Goal: Find specific page/section: Find specific page/section

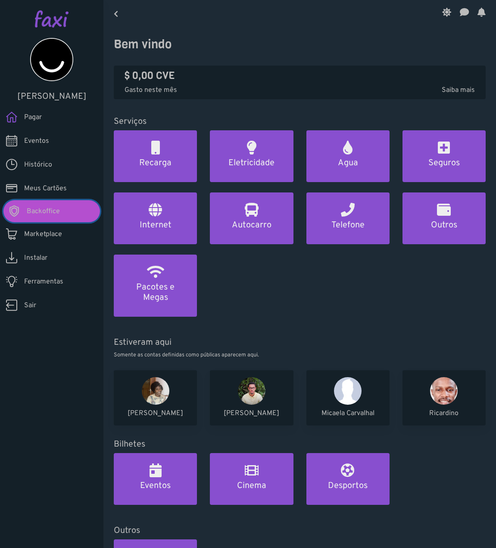
click at [43, 210] on span "Backoffice" at bounding box center [43, 211] width 33 height 10
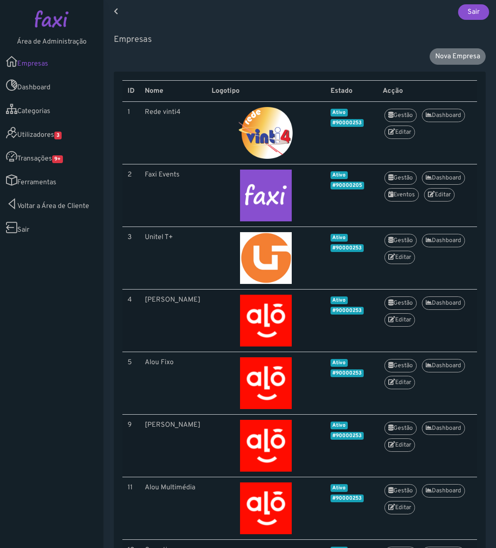
click at [64, 142] on link "Utilizadores 3" at bounding box center [52, 133] width 104 height 24
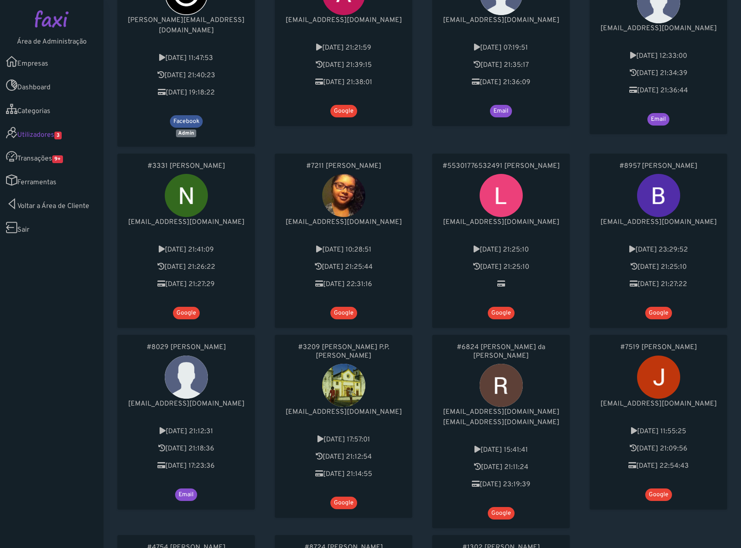
scroll to position [129, 0]
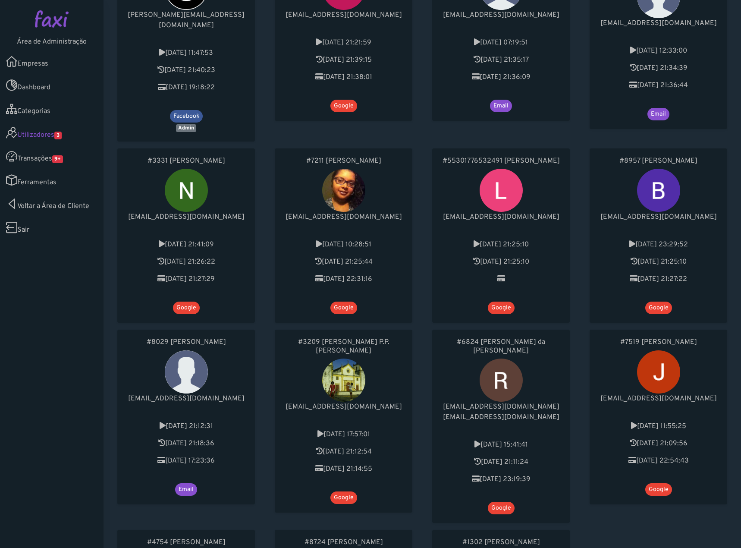
drag, startPoint x: 512, startPoint y: 230, endPoint x: 422, endPoint y: 242, distance: 90.0
click at [430, 241] on div "#55301776532491 Lidianne Silva lidiannes133@gmail.com 2025-09-07 21:25:10 2025-…" at bounding box center [500, 235] width 157 height 181
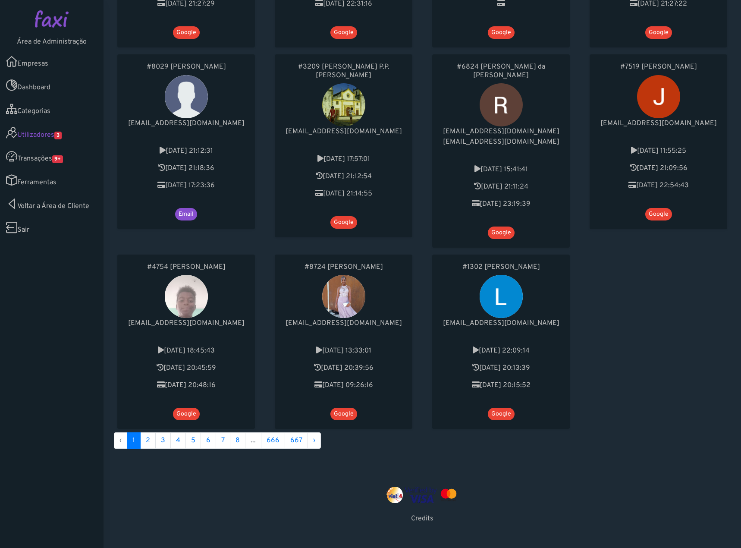
scroll to position [418, 0]
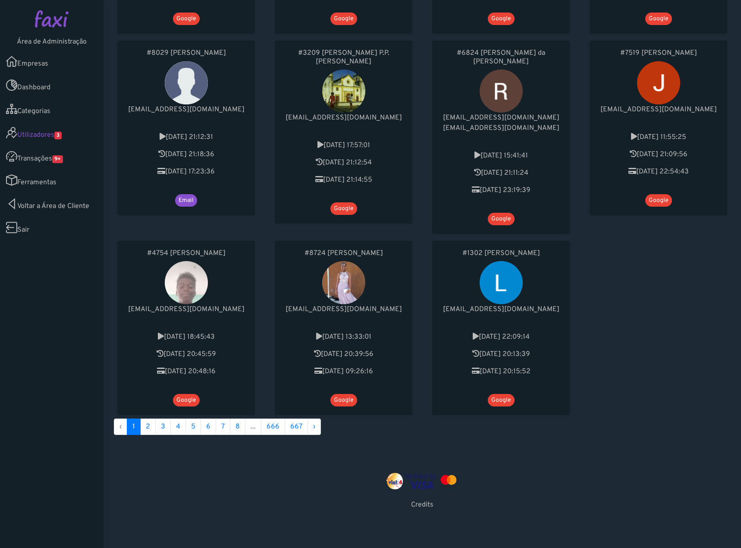
click at [49, 158] on link "Transações 9+" at bounding box center [52, 157] width 104 height 24
